Goal: Task Accomplishment & Management: Use online tool/utility

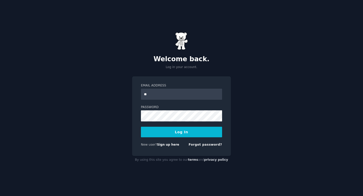
click at [141, 127] on button "Log In" at bounding box center [181, 132] width 81 height 11
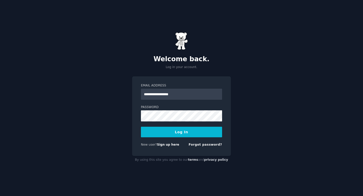
type input "**********"
click at [141, 127] on button "Log In" at bounding box center [181, 132] width 81 height 11
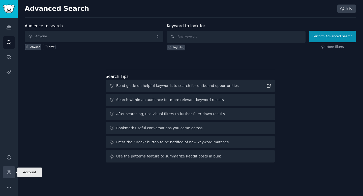
click at [7, 175] on icon "Sidebar" at bounding box center [8, 172] width 5 height 5
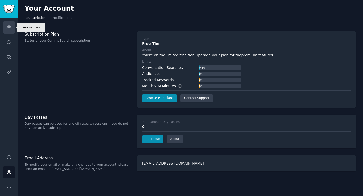
click at [11, 29] on link "Audiences" at bounding box center [9, 27] width 12 height 12
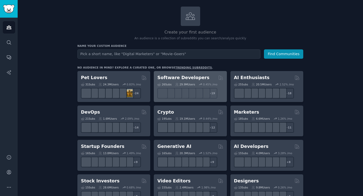
scroll to position [21, 0]
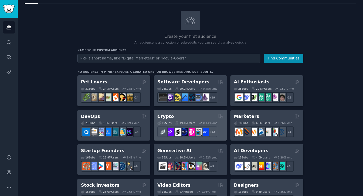
click at [172, 115] on div "Crypto" at bounding box center [190, 116] width 66 height 6
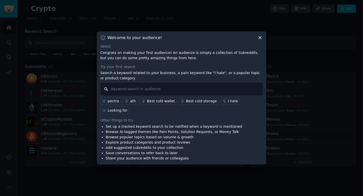
click at [169, 87] on input "text" at bounding box center [181, 89] width 162 height 13
click at [228, 102] on div "I hate" at bounding box center [233, 101] width 10 height 5
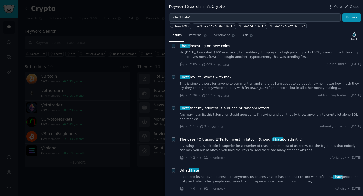
scroll to position [221, 0]
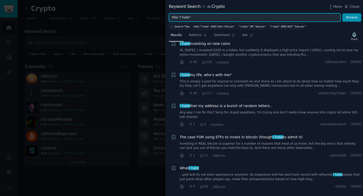
click at [188, 17] on input "title:"I hate"" at bounding box center [255, 17] width 172 height 9
type input "title:"I need""
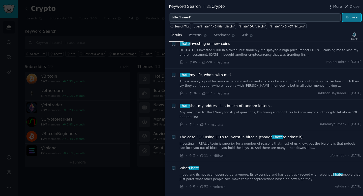
click at [352, 16] on button "Browse" at bounding box center [351, 17] width 19 height 9
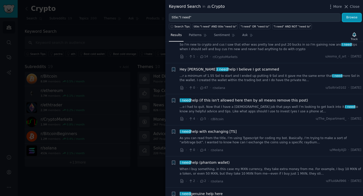
scroll to position [137, 0]
